Goal: Task Accomplishment & Management: Use online tool/utility

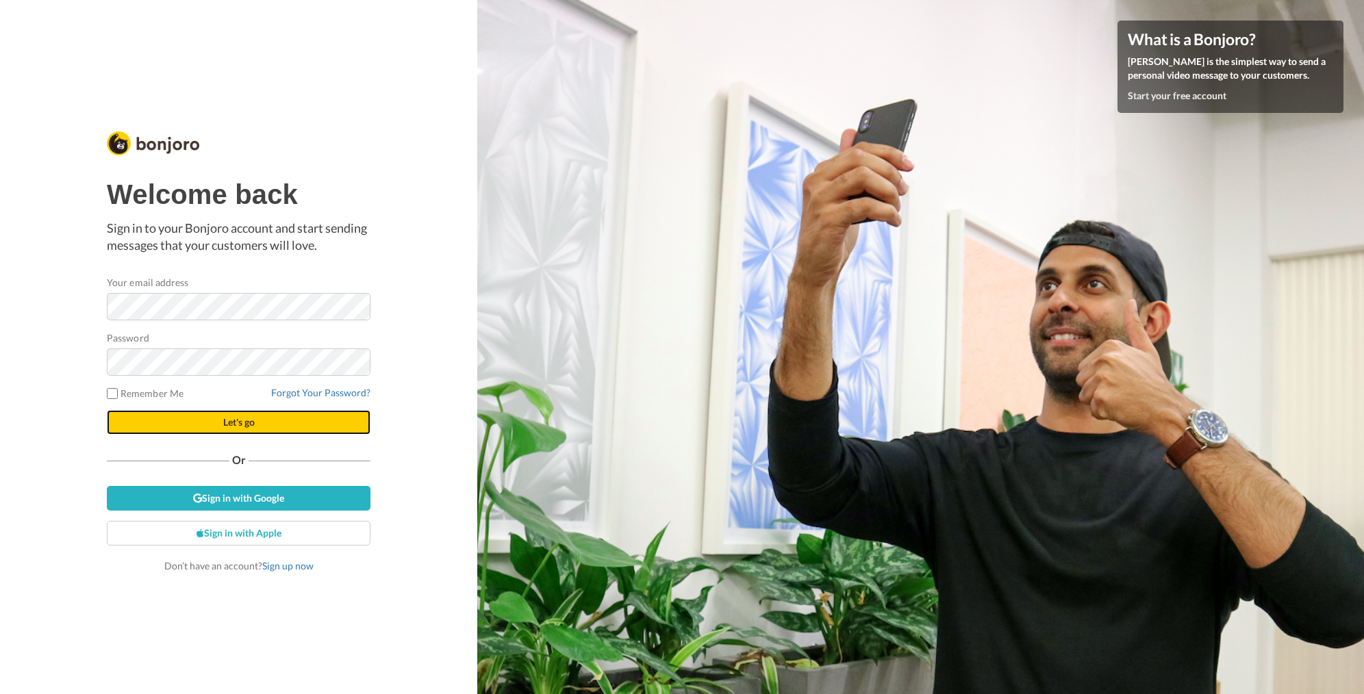
click at [262, 416] on button "Let's go" at bounding box center [239, 422] width 264 height 25
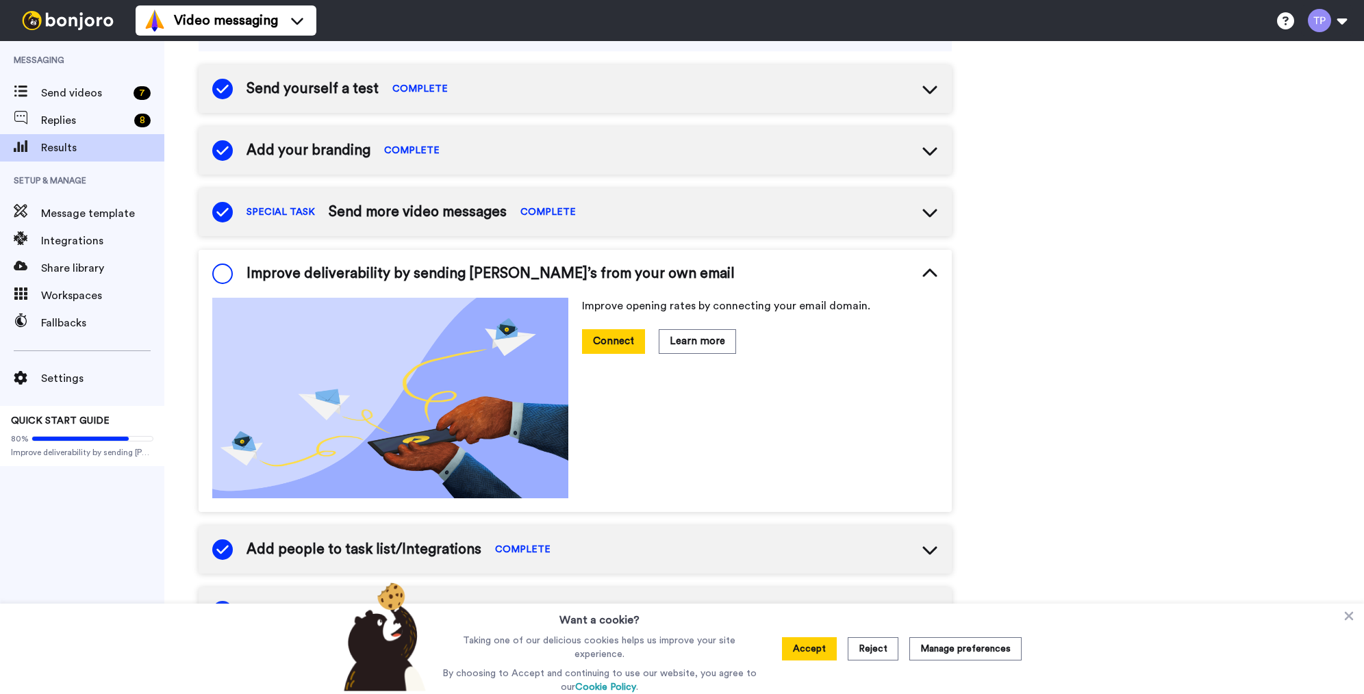
scroll to position [155, 0]
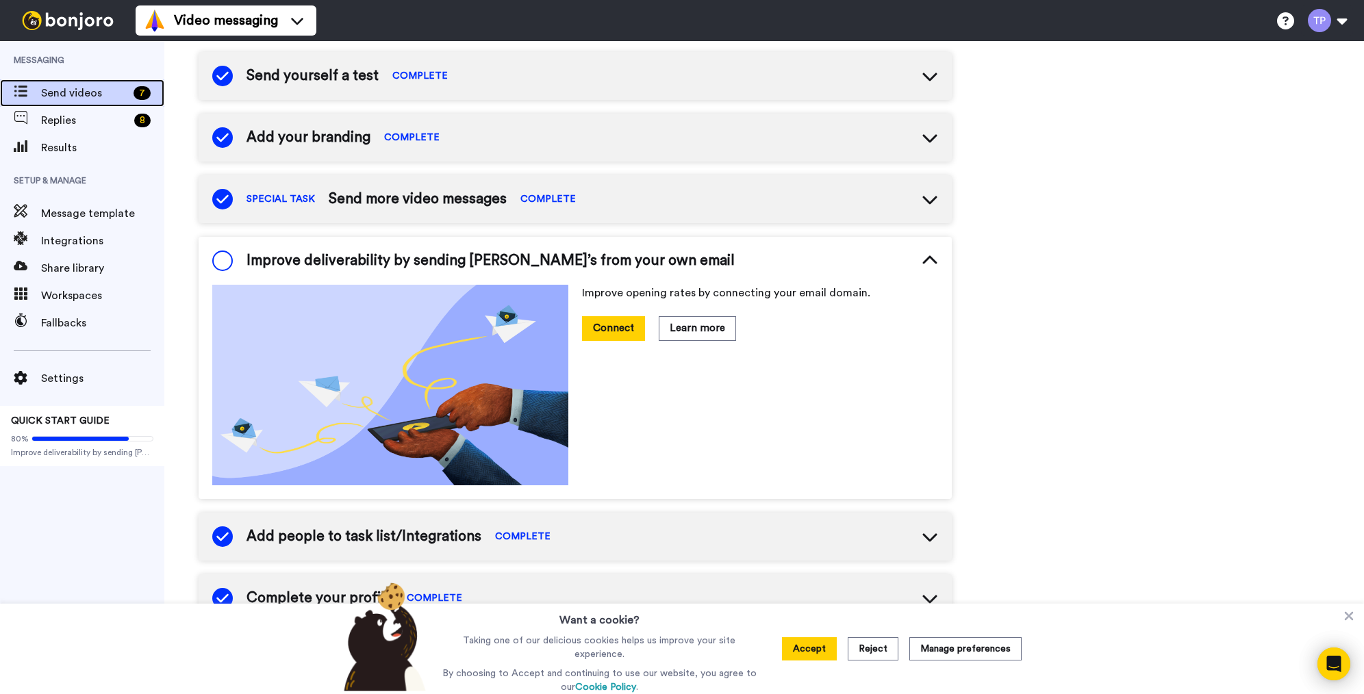
click at [84, 97] on span "Send videos" at bounding box center [84, 93] width 87 height 16
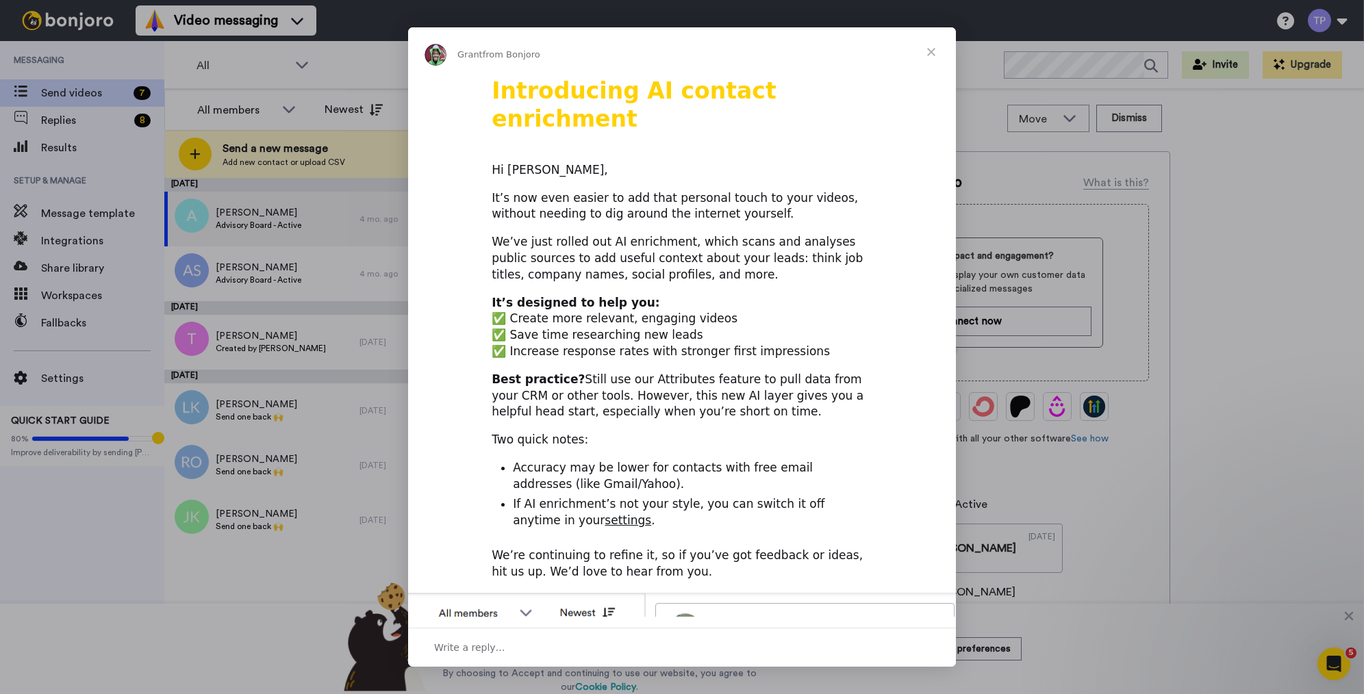
click at [950, 51] on span "Close" at bounding box center [931, 51] width 49 height 49
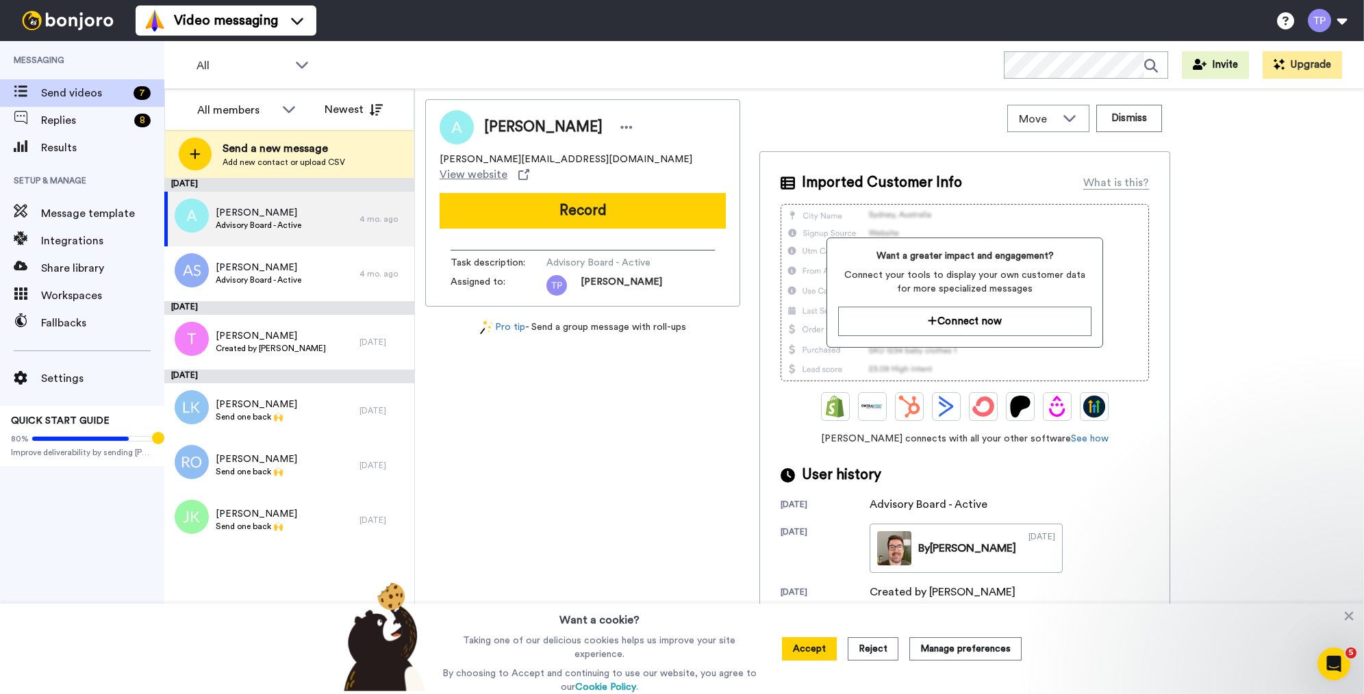
click at [930, 52] on div "All WORKSPACES View all All Default Task List + Add a new workspace Invite Upgr…" at bounding box center [764, 65] width 1200 height 48
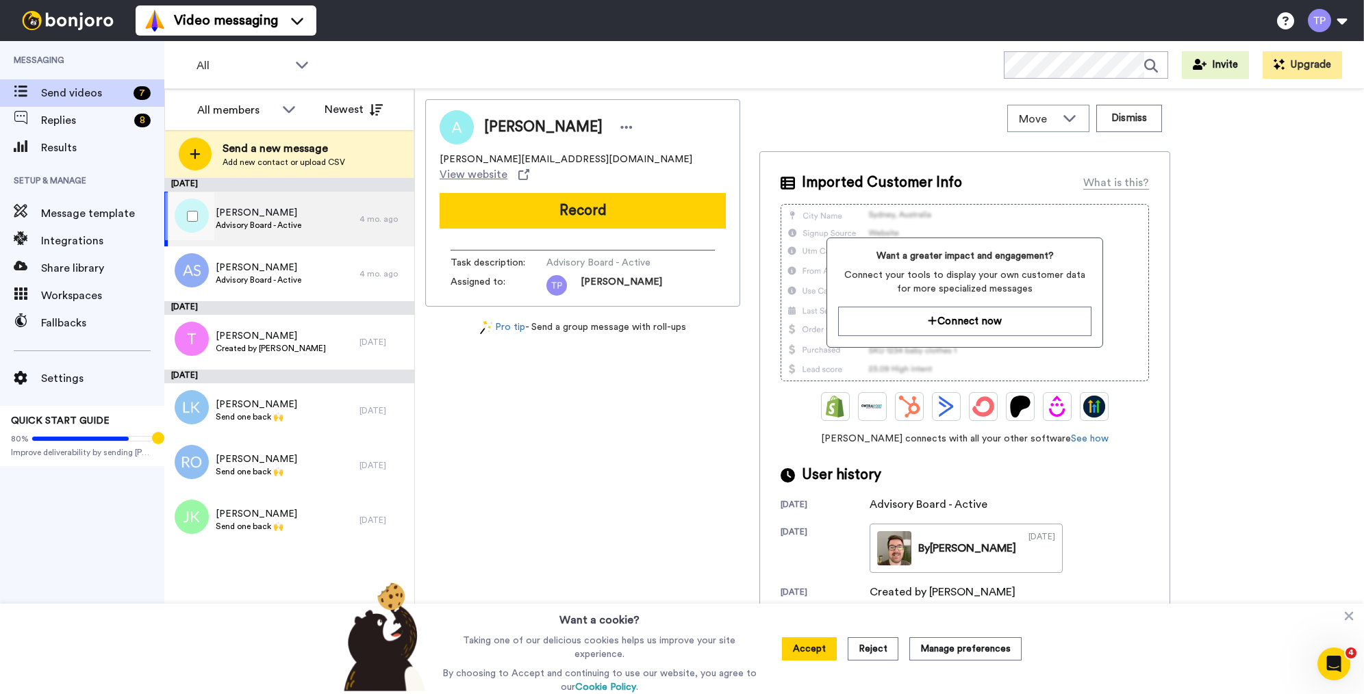
click at [347, 204] on div "[PERSON_NAME] Advisory Board - Active" at bounding box center [261, 219] width 195 height 55
click at [820, 652] on button "Accept" at bounding box center [809, 649] width 55 height 23
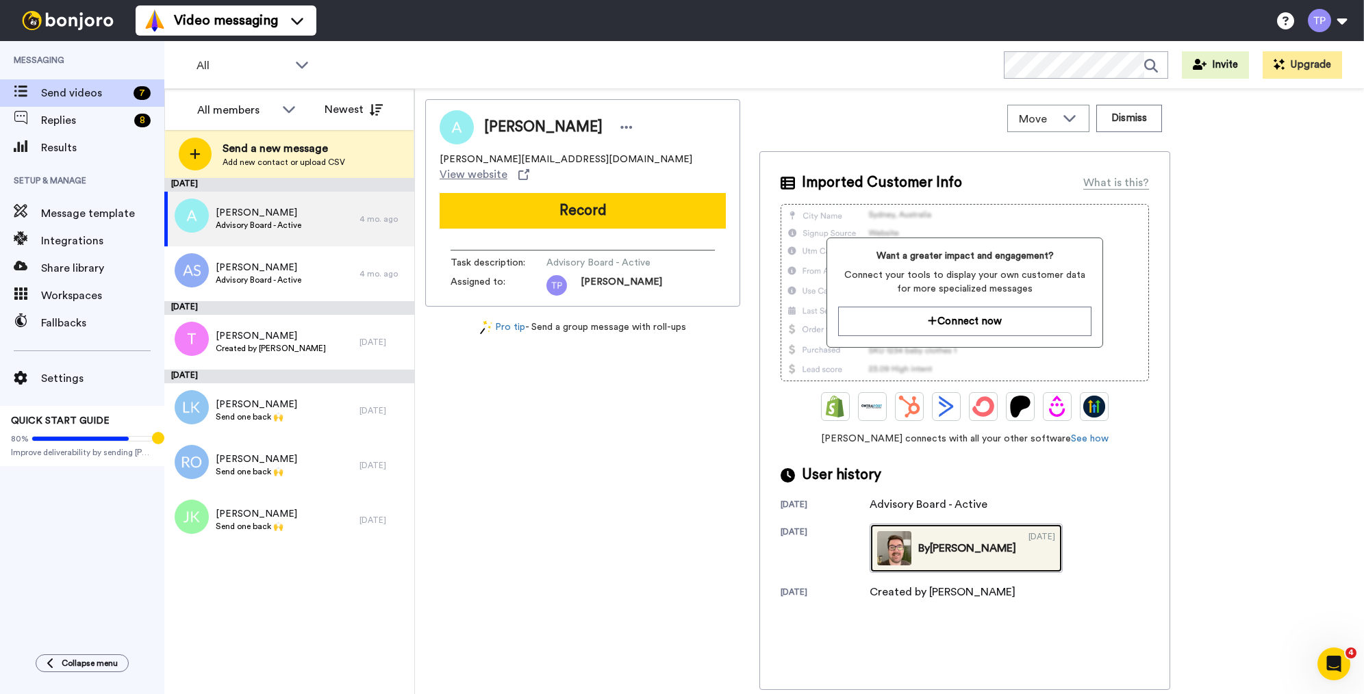
click at [902, 557] on img at bounding box center [894, 548] width 34 height 34
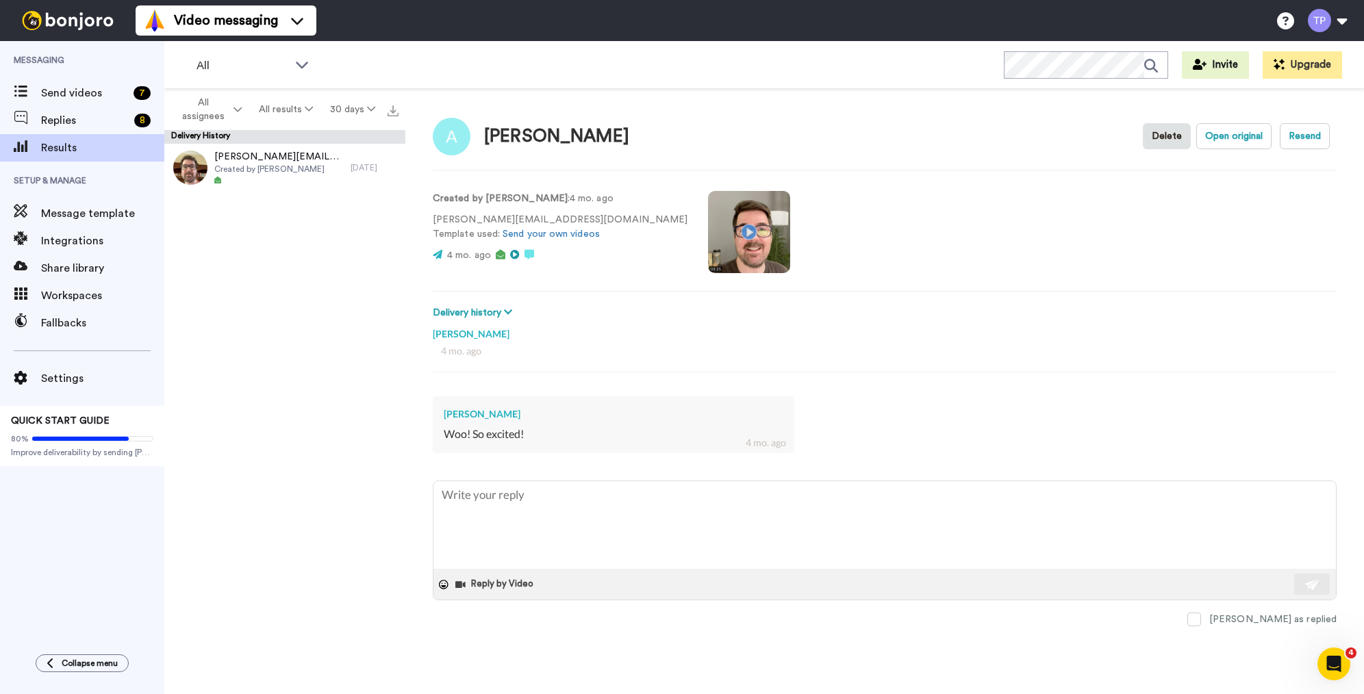
click at [708, 238] on video at bounding box center [749, 232] width 82 height 82
click at [708, 241] on video at bounding box center [749, 232] width 82 height 82
click at [820, 235] on div "Created by [PERSON_NAME] : 4 mo. ago [PERSON_NAME][EMAIL_ADDRESS][DOMAIN_NAME] …" at bounding box center [885, 230] width 904 height 93
click at [920, 198] on div "Created by Tim Parkin : 4 mo. ago amanda@hivey.io Template used: Send your own …" at bounding box center [885, 230] width 904 height 93
type textarea "x"
